Goal: Communication & Community: Answer question/provide support

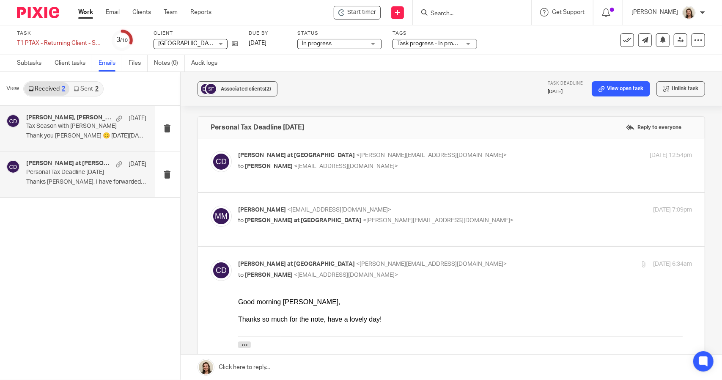
click at [37, 135] on p "Thank you [PERSON_NAME] 😊 [DATE][DATE],..." at bounding box center [86, 135] width 120 height 7
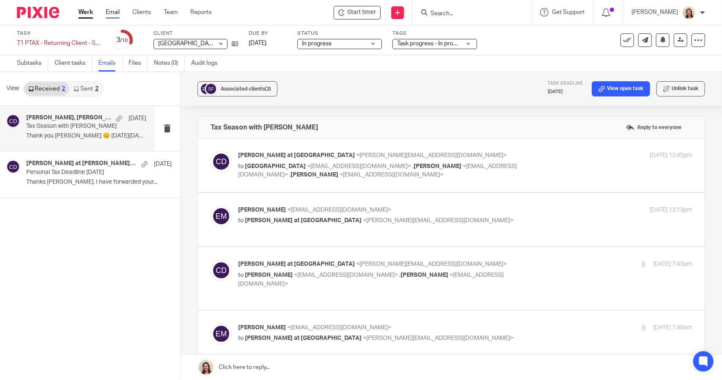
click at [112, 10] on link "Email" at bounding box center [113, 12] width 14 height 8
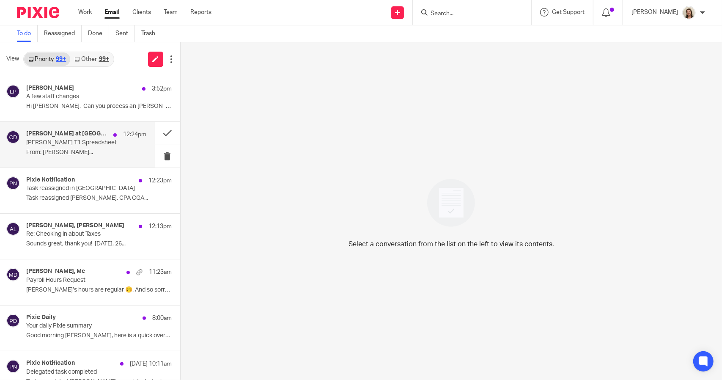
click at [55, 143] on p "McCormick T1 Spreadsheet" at bounding box center [74, 142] width 96 height 7
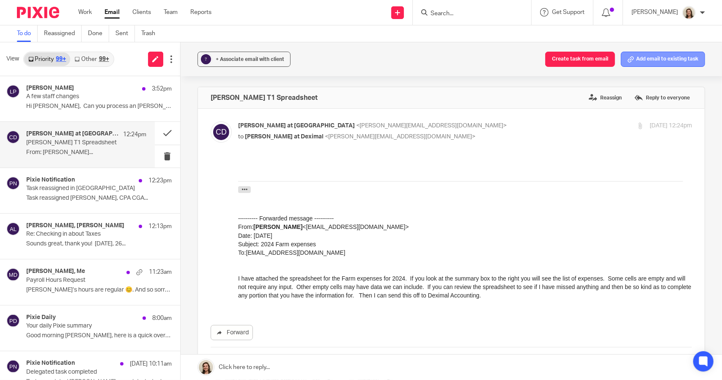
click at [643, 63] on button "Add email to existing task" at bounding box center [663, 59] width 84 height 15
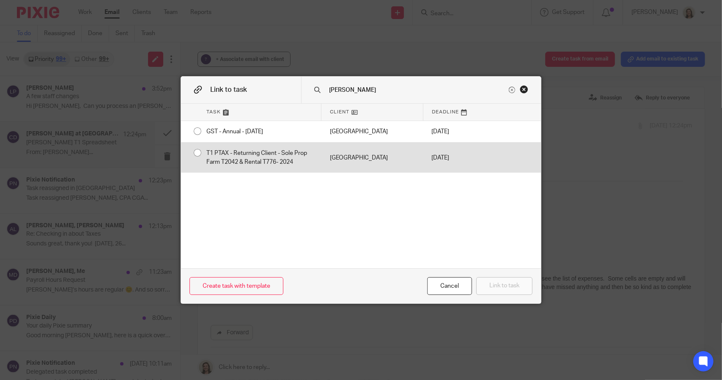
type input "sandy"
click at [227, 155] on div "T1 PTAX - Returning Client - Sole Prop Farm T2042 & Rental T776- 2024" at bounding box center [260, 158] width 124 height 30
radio input "true"
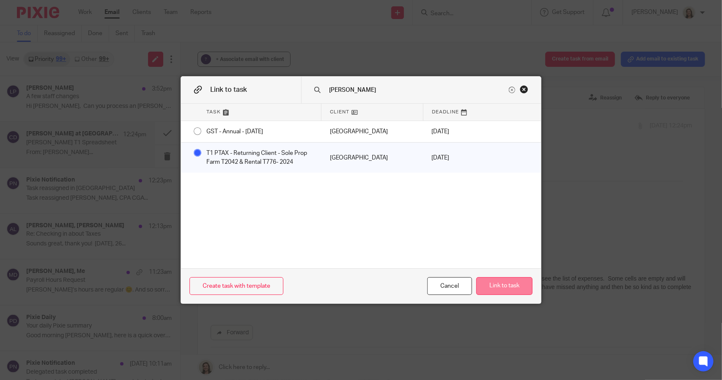
click at [506, 282] on button "Link to task" at bounding box center [505, 286] width 56 height 18
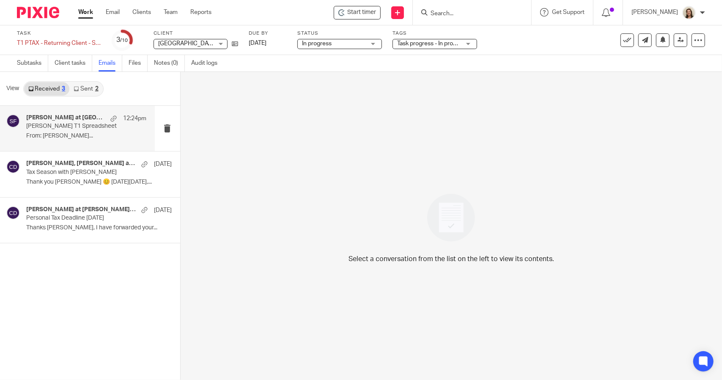
click at [66, 127] on p "[PERSON_NAME] T1 Spreadsheet" at bounding box center [74, 126] width 96 height 7
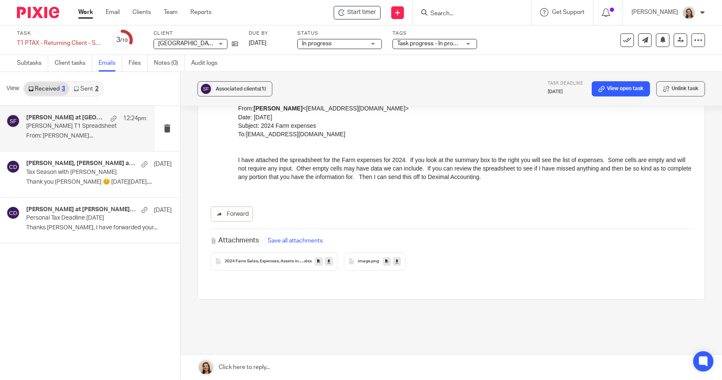
scroll to position [161, 0]
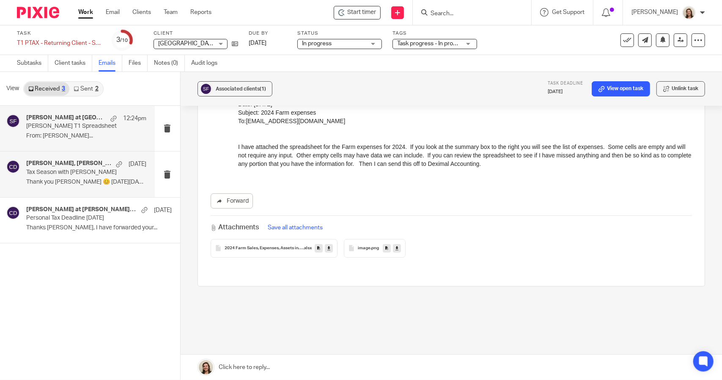
click at [54, 171] on p "Tax Season with [PERSON_NAME]" at bounding box center [74, 172] width 96 height 7
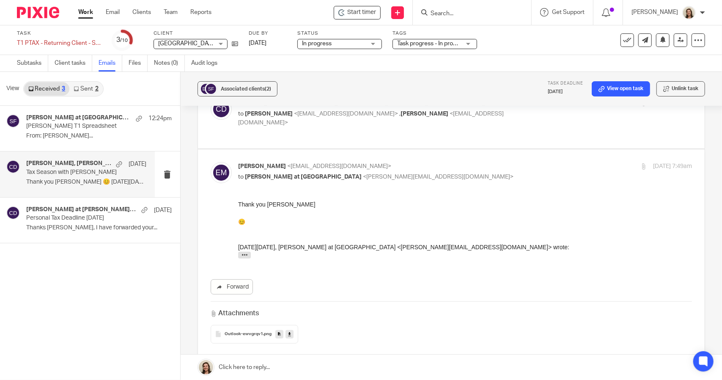
scroll to position [0, 0]
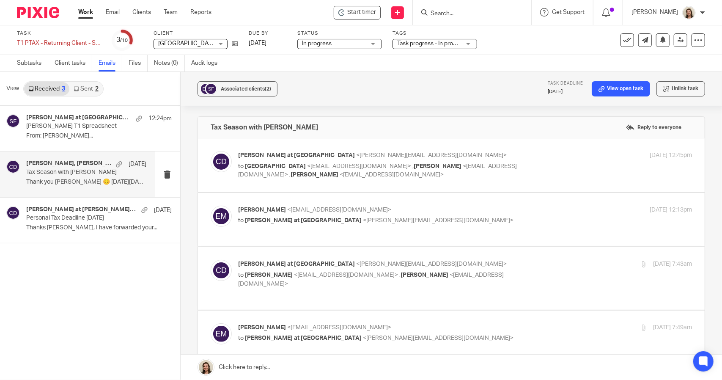
click at [397, 172] on p "to [GEOGRAPHIC_DATA] <[EMAIL_ADDRESS][DOMAIN_NAME]> , [PERSON_NAME] <[EMAIL_ADD…" at bounding box center [389, 170] width 303 height 17
checkbox input "true"
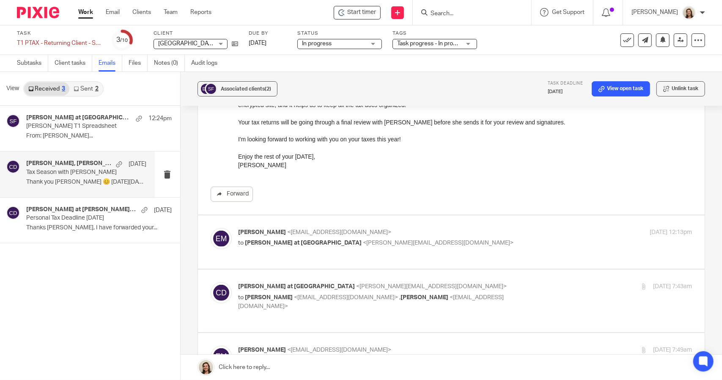
scroll to position [254, 0]
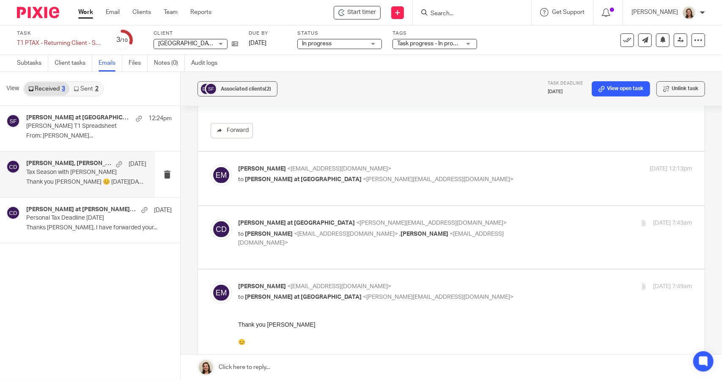
click at [415, 190] on div "[PERSON_NAME] <[EMAIL_ADDRESS][DOMAIN_NAME]> to [PERSON_NAME] at [PERSON_NAME] …" at bounding box center [452, 179] width 482 height 28
click at [292, 172] on p "[PERSON_NAME] <[EMAIL_ADDRESS][DOMAIN_NAME]>" at bounding box center [389, 169] width 303 height 9
checkbox input "true"
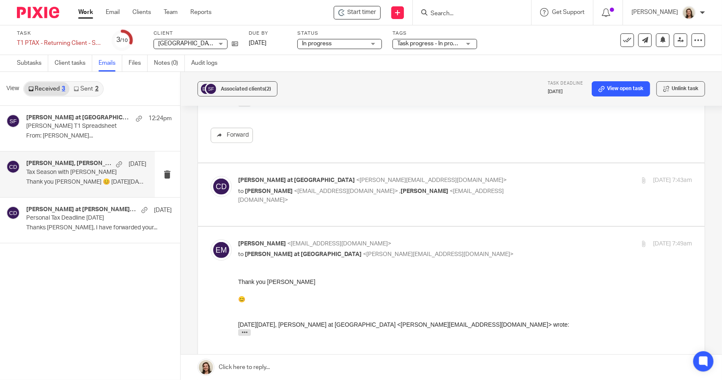
scroll to position [466, 0]
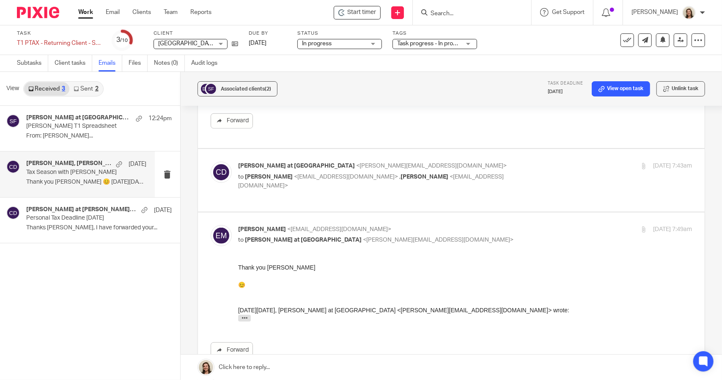
click at [299, 181] on div "[PERSON_NAME] at [PERSON_NAME] <[PERSON_NAME][EMAIL_ADDRESS][DOMAIN_NAME]> to […" at bounding box center [465, 176] width 454 height 28
checkbox input "true"
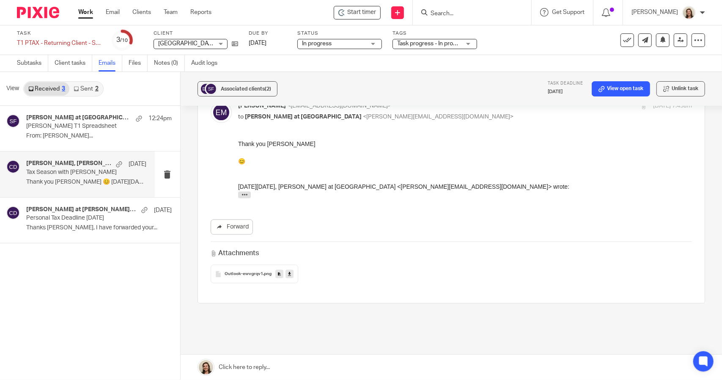
scroll to position [1180, 0]
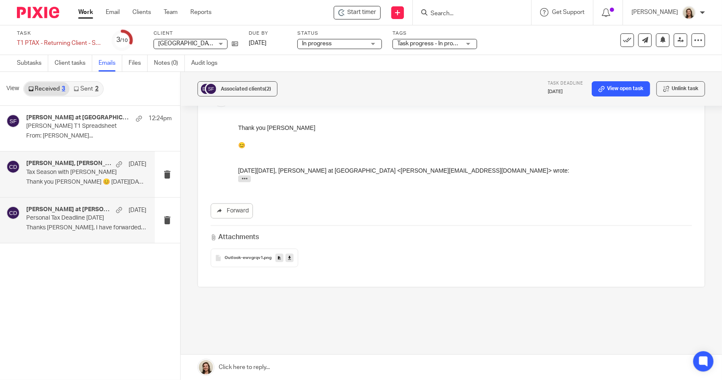
click at [78, 216] on p "Personal Tax Deadline [DATE]" at bounding box center [74, 218] width 96 height 7
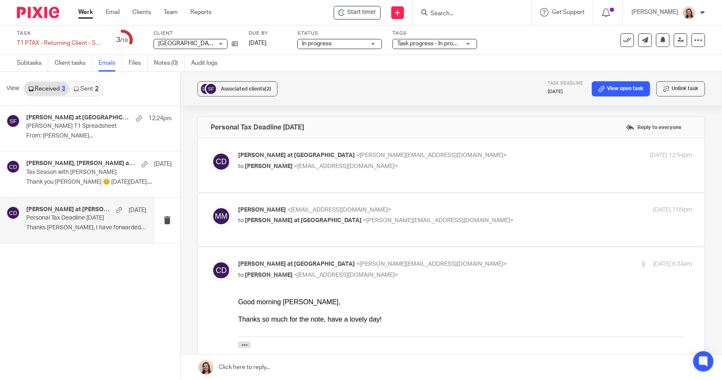
scroll to position [0, 0]
click at [32, 125] on p "[PERSON_NAME] T1 Spreadsheet" at bounding box center [74, 126] width 96 height 7
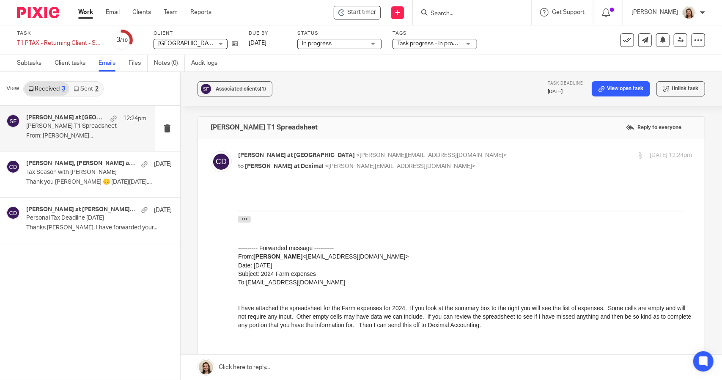
click at [663, 126] on label "Reply to everyone" at bounding box center [654, 127] width 60 height 13
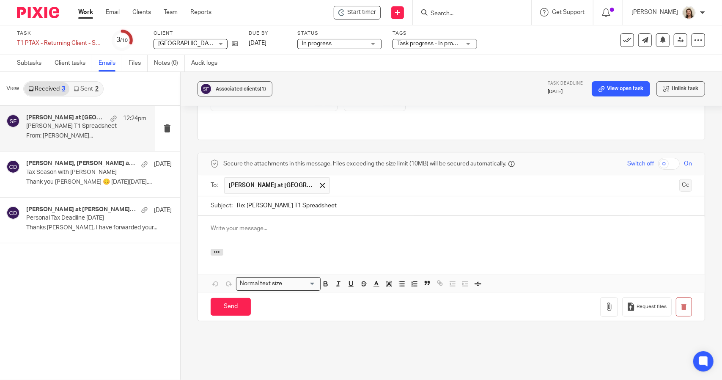
click at [680, 179] on button "Cc" at bounding box center [686, 185] width 13 height 13
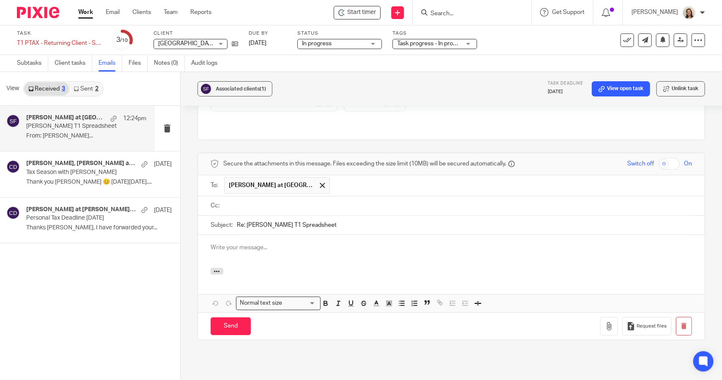
click at [287, 201] on input "text" at bounding box center [457, 206] width 463 height 10
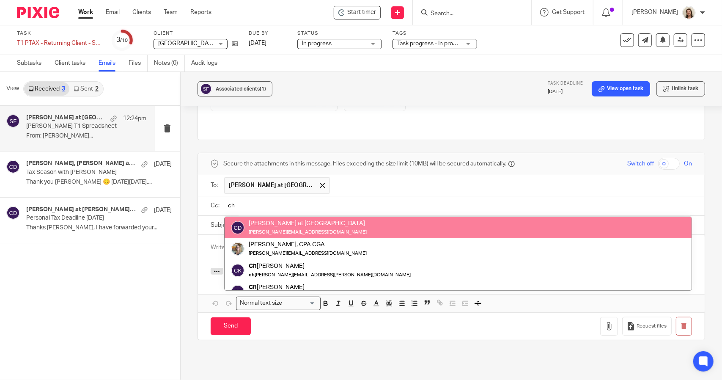
type input "ch"
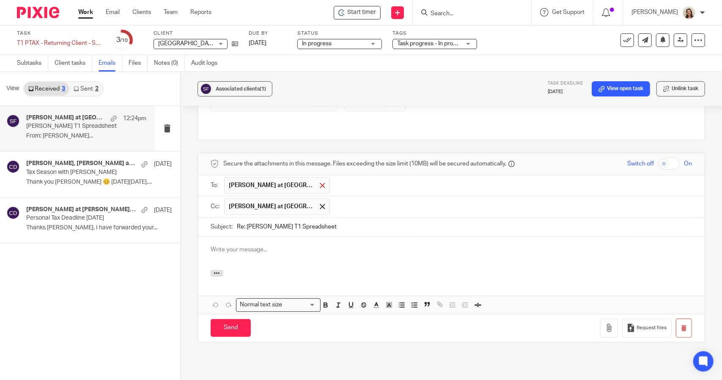
click at [318, 179] on div at bounding box center [323, 185] width 10 height 13
click at [271, 180] on input "text" at bounding box center [457, 185] width 463 height 10
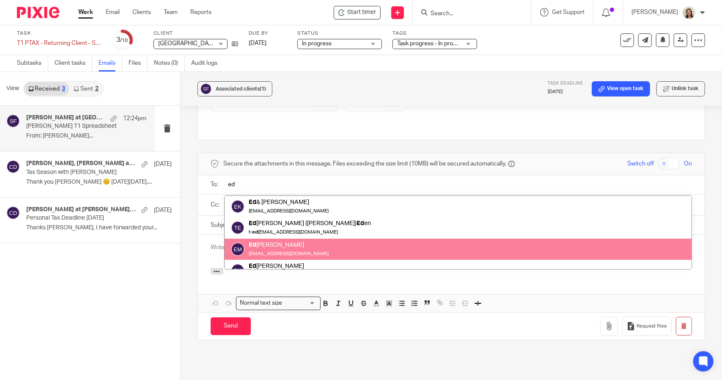
scroll to position [33, 0]
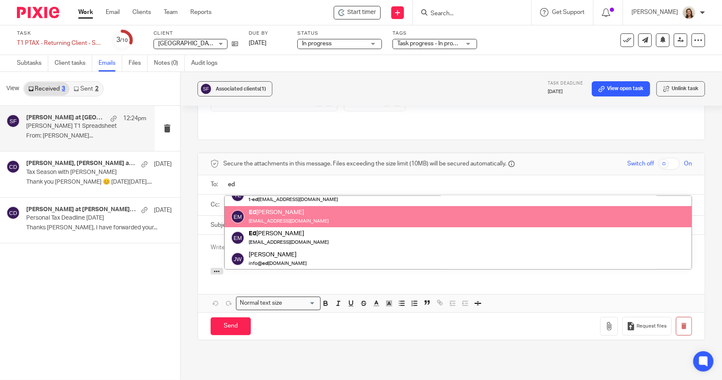
type input "ed"
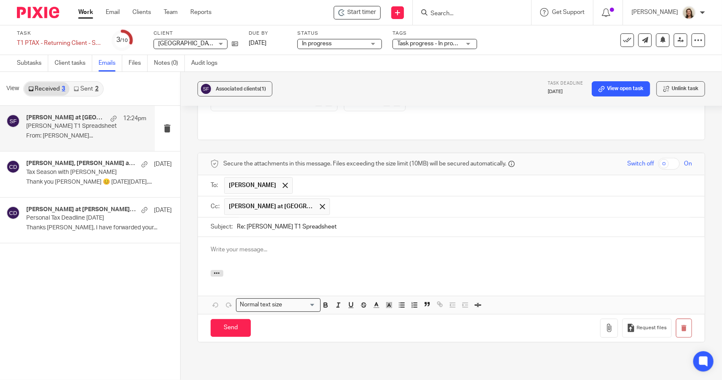
click at [265, 245] on p at bounding box center [452, 249] width 482 height 8
click at [246, 245] on p at bounding box center [452, 249] width 482 height 8
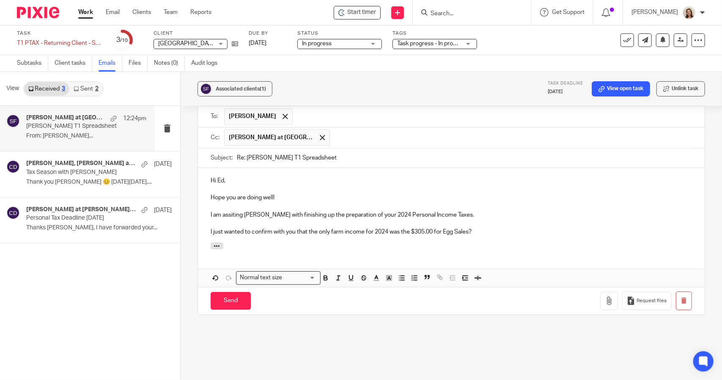
scroll to position [392, 0]
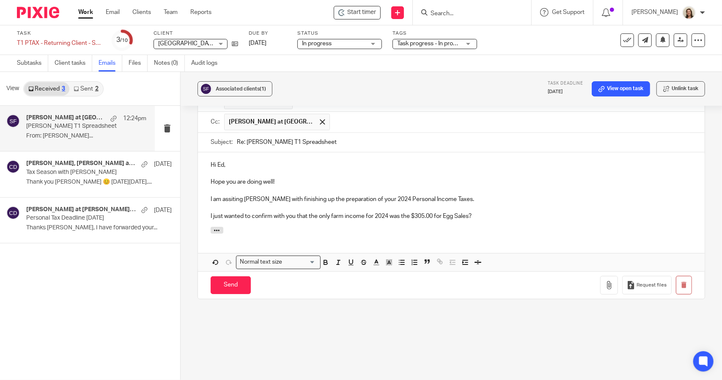
click at [487, 212] on p "I just wanted to confirm with you that the only farm income for 2024 was the $3…" at bounding box center [452, 216] width 482 height 8
click at [578, 212] on p "I just wanted to confirm with you that the only farm income for 2024 was the $3…" at bounding box center [452, 216] width 482 height 8
click at [607, 212] on p "I just wanted to confirm with you that the only farm income for 2024 was the $3…" at bounding box center [452, 216] width 482 height 8
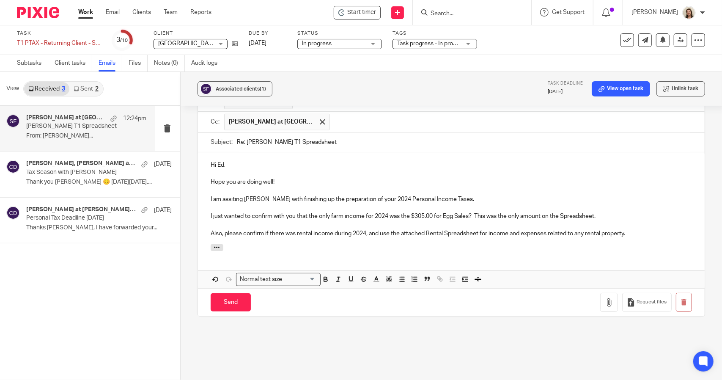
click at [658, 229] on p "Also, please confirm if there was rental income during 2024, and use the attach…" at bounding box center [452, 233] width 482 height 8
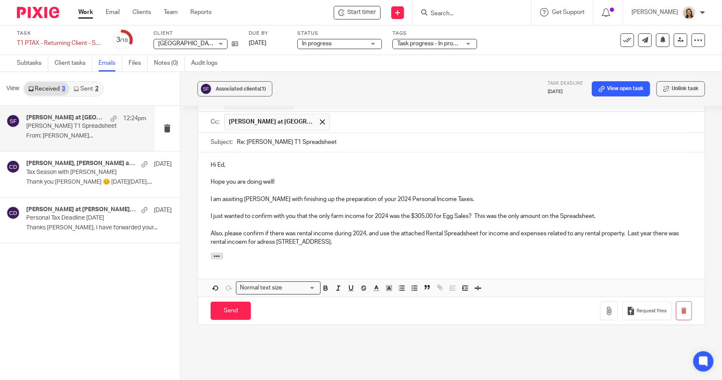
click at [345, 229] on p "Also, please confirm if there was rental income during 2024, and use the attach…" at bounding box center [452, 237] width 482 height 17
click at [431, 229] on p "Also, please confirm if there was rental income during 2024, and use the attach…" at bounding box center [452, 237] width 482 height 17
click at [242, 229] on p "Also, please confirm if there was rental income during 2024, and use the attach…" at bounding box center [452, 237] width 482 height 17
click at [605, 307] on icon "button" at bounding box center [609, 311] width 8 height 8
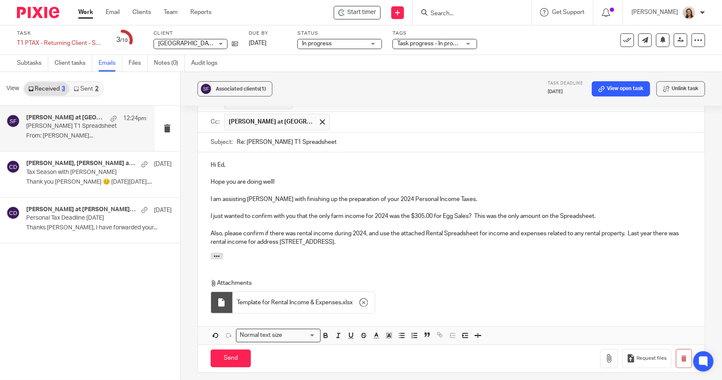
click at [250, 161] on p "Hi Ed," at bounding box center [452, 165] width 482 height 8
click at [306, 169] on p at bounding box center [452, 173] width 482 height 8
click at [522, 200] on div "Hi [PERSON_NAME], Hope you are doing well! I am assisting [PERSON_NAME] with fi…" at bounding box center [451, 202] width 507 height 101
click at [564, 212] on p "I just wanted to confirm with you that the only farm income for 2024 was the $3…" at bounding box center [452, 216] width 482 height 8
click at [459, 195] on p "I am assisting [PERSON_NAME] with finishing up the preparation of your 2024 Per…" at bounding box center [452, 199] width 482 height 8
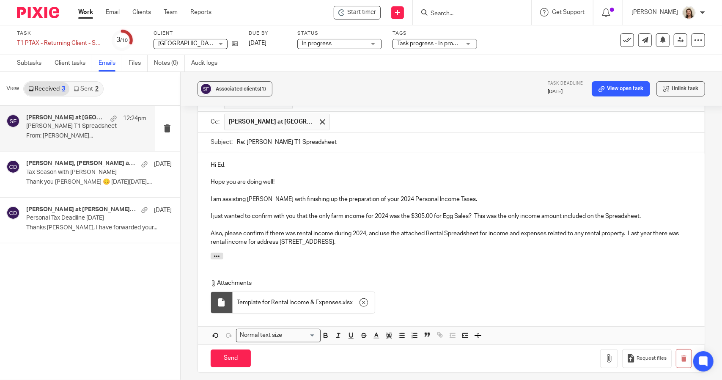
click at [645, 212] on p "I just wanted to confirm with you that the only farm income for 2024 was the $3…" at bounding box center [452, 216] width 482 height 8
click at [397, 229] on p "Also, please confirm if there was rental income during 2024, and use the attach…" at bounding box center [452, 237] width 482 height 17
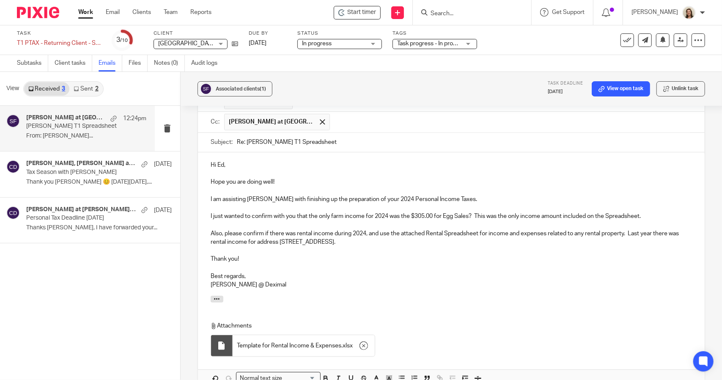
click at [242, 161] on p "Hi Ed," at bounding box center [452, 165] width 482 height 8
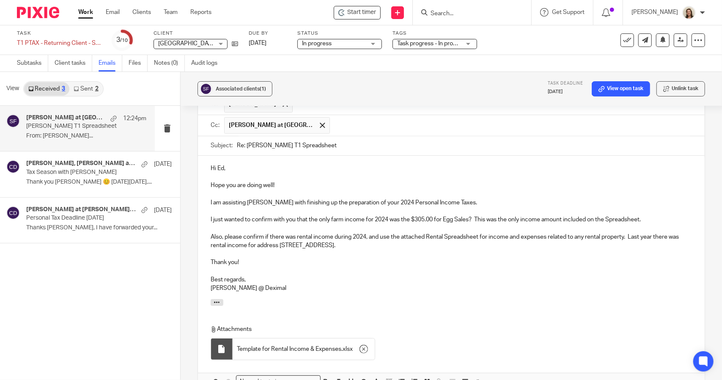
scroll to position [435, 0]
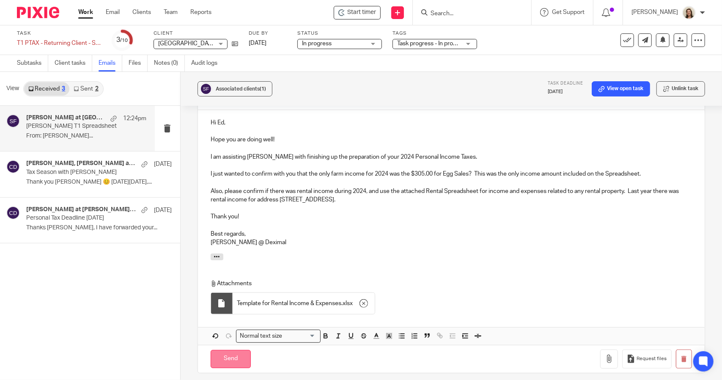
click at [234, 350] on input "Send" at bounding box center [231, 359] width 40 height 18
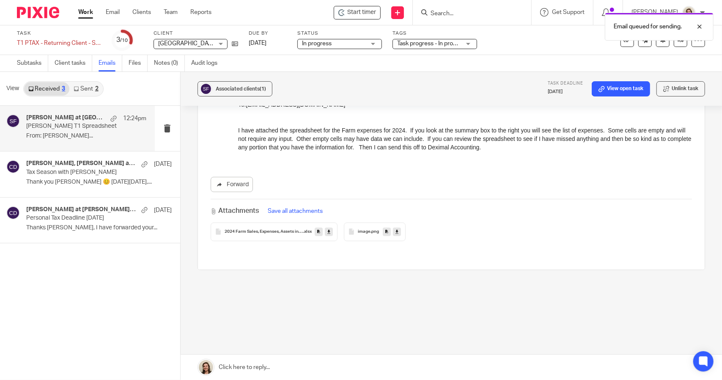
scroll to position [161, 0]
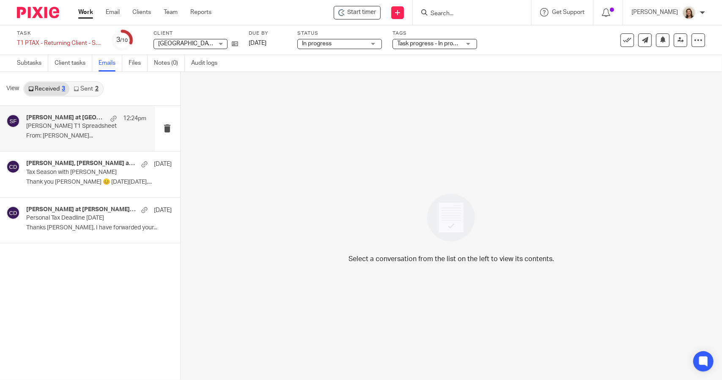
click at [60, 115] on h4 "[PERSON_NAME] at [GEOGRAPHIC_DATA]" at bounding box center [66, 117] width 80 height 7
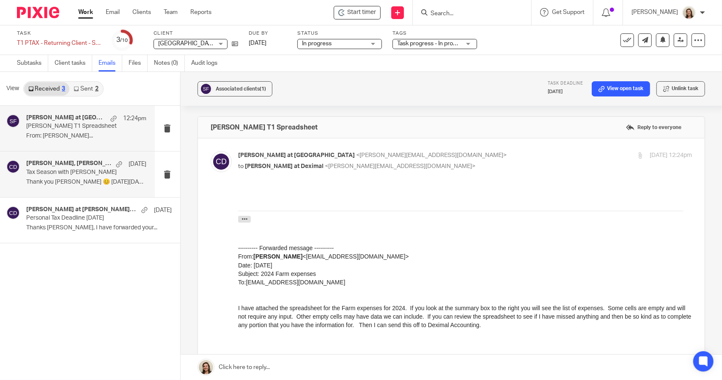
click at [61, 180] on p "Thank you [PERSON_NAME] 😊 [DATE][DATE],..." at bounding box center [86, 182] width 120 height 7
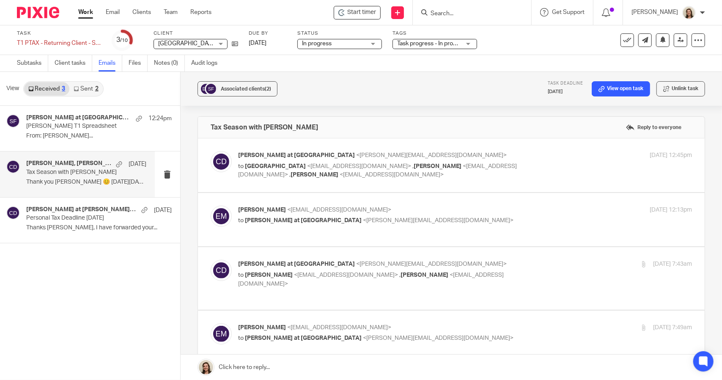
click at [271, 169] on p "to [GEOGRAPHIC_DATA] <[EMAIL_ADDRESS][DOMAIN_NAME]> , [PERSON_NAME] <[EMAIL_ADD…" at bounding box center [389, 170] width 303 height 17
checkbox input "true"
